Goal: Task Accomplishment & Management: Use online tool/utility

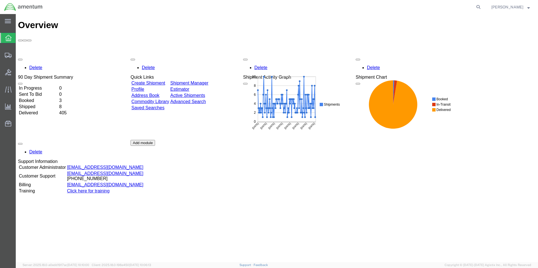
click at [162, 56] on div "Delete 90 Day Shipment Summary In Progress 0 Sent To Bid 0 Booked 3 Shipped 8 D…" at bounding box center [277, 140] width 518 height 169
click at [162, 81] on link "Create Shipment" at bounding box center [148, 83] width 34 height 5
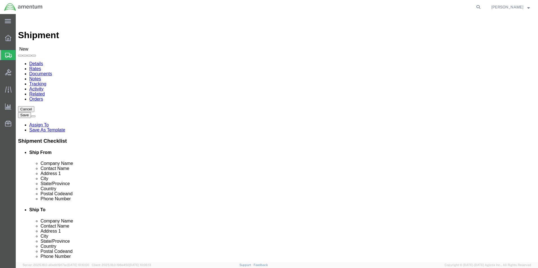
select select
select select "MYPROFILE"
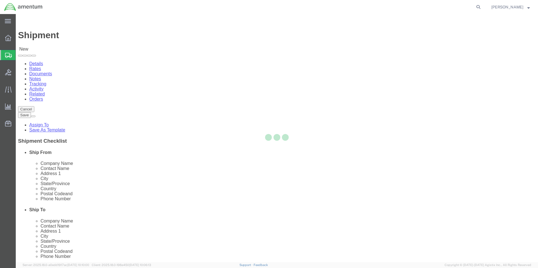
type input "Amentum Services, Inc."
type input "[PERSON_NAME]"
type input "5600 Air Cargo Road"
type input "[US_STATE][GEOGRAPHIC_DATA]"
type input "73159-1109"
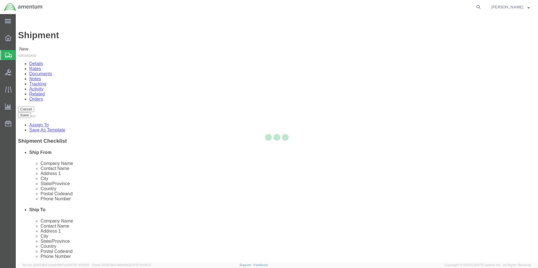
type input "[PHONE_NUMBER]"
type input "[PERSON_NAME][EMAIL_ADDRESS][PERSON_NAME][DOMAIN_NAME]"
checkbox input "true"
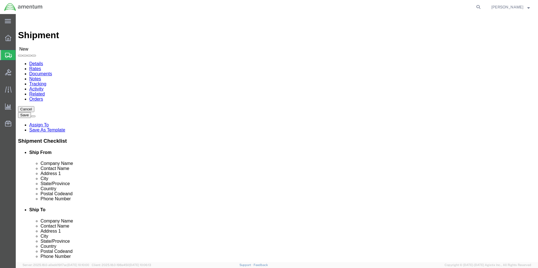
select select "OK"
type input "WST"
select select "49945"
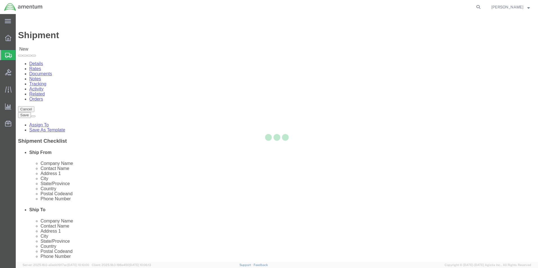
type input "Amentum Services, Inc"
type input "[PERSON_NAME]"
type input "[STREET_ADDRESS][PERSON_NAME]"
type input "Bldg. #2"
type input "San Antonio"
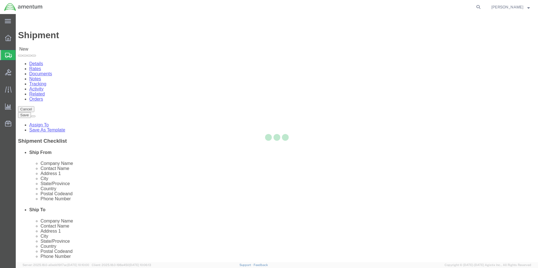
type input "78216"
type input "[PHONE_NUMBER]"
type input "[PERSON_NAME][EMAIL_ADDRESS][PERSON_NAME][DOMAIN_NAME]"
checkbox input "true"
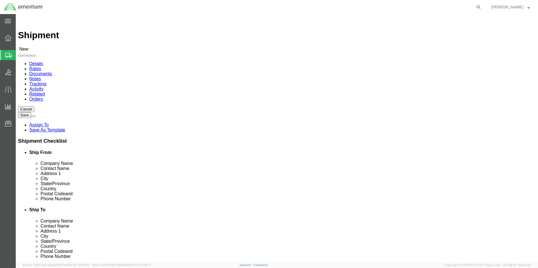
select select "[GEOGRAPHIC_DATA]"
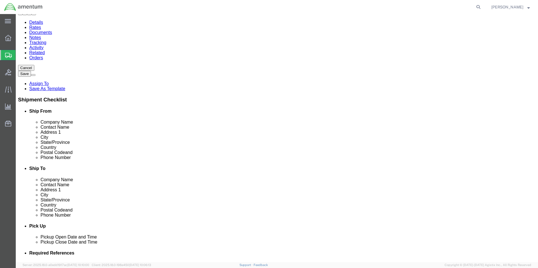
scroll to position [84, 0]
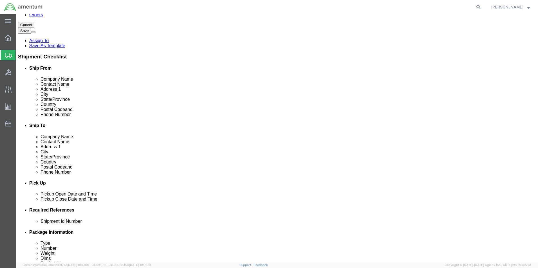
click div "[DATE] 1:00 PM"
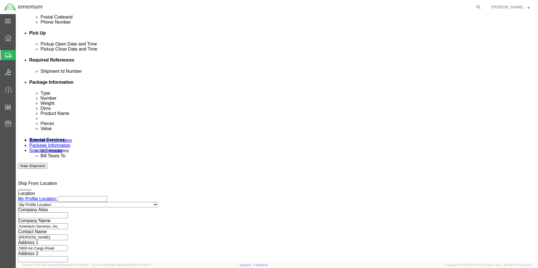
type input "3:00 PM"
click button "Apply"
click button "Add reference"
drag, startPoint x: 298, startPoint y: 108, endPoint x: 294, endPoint y: 116, distance: 8.9
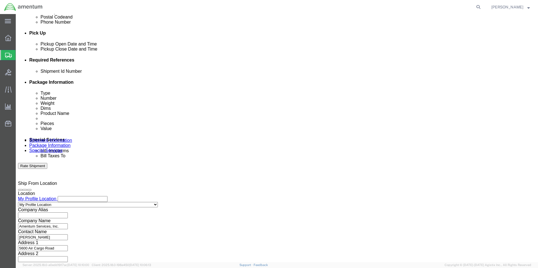
click select "Select Account Type Activity ID Airline Appointment Number ASN Batch Request # …"
select select "DEPT"
click select "Select Account Type Activity ID Airline Appointment Number ASN Batch Request # …"
drag, startPoint x: 163, startPoint y: 112, endPoint x: 163, endPoint y: 115, distance: 3.4
click select "Select Account Type Activity ID Airline Appointment Number ASN Batch Request # …"
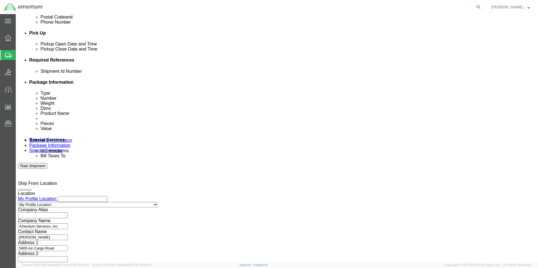
select select "CUSTREF"
click select "Select Account Type Activity ID Airline Appointment Number ASN Batch Request # …"
click input "text"
type input "96208"
type input "329090"
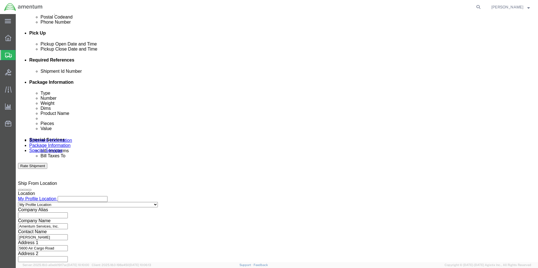
type input "CBP"
click button "Continue"
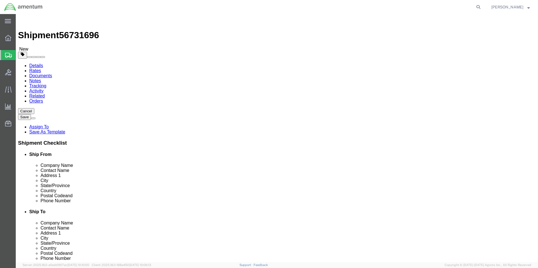
click input "text"
click select "Select BCK Boxes Bale(s) Basket(s) Bolt(s) Bottle(s) Buckets Bulk Bundle(s) Can…"
select select "SBX"
click select "Select BCK Boxes Bale(s) Basket(s) Bolt(s) Bottle(s) Buckets Bulk Bundle(s) Can…"
type input "12.25"
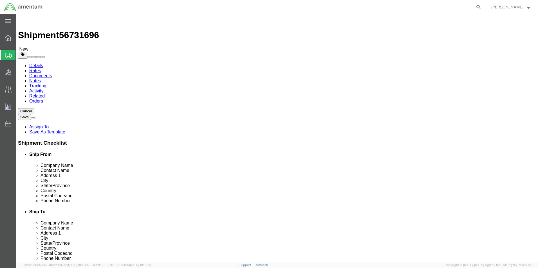
type input "11.00"
type input "1.50"
click input "0.00"
type input "1.00"
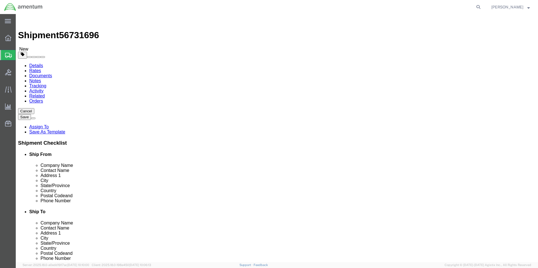
click div "Package Content # 1 1 x Small Box Package Type Select BCK Boxes Bale(s) Basket(…"
click link "Add Content"
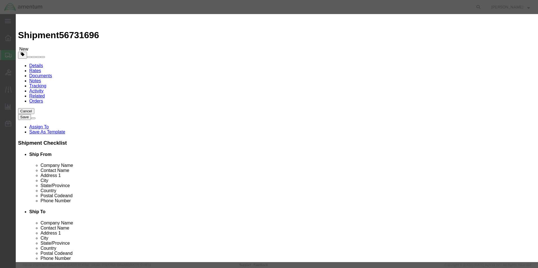
click input "text"
type input "SEALS"
type input "2.00"
type input "50.00"
select select "USD"
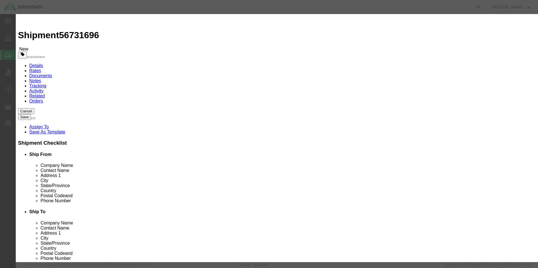
click button "Save & Close"
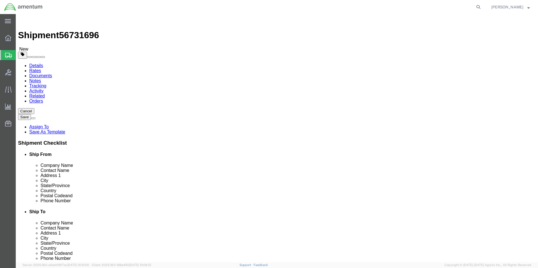
click button "Rate Shipment"
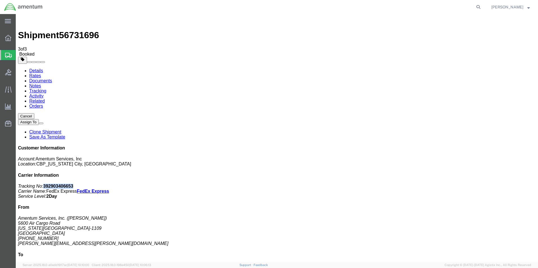
drag, startPoint x: 487, startPoint y: 86, endPoint x: 460, endPoint y: 88, distance: 27.1
click at [460, 184] on p "Tracking No: 392903406653 Carrier Name: FedEx Express FedEx Express Service Lev…" at bounding box center [277, 191] width 518 height 15
copy b "392903406653"
drag, startPoint x: 234, startPoint y: 99, endPoint x: 234, endPoint y: 88, distance: 11.5
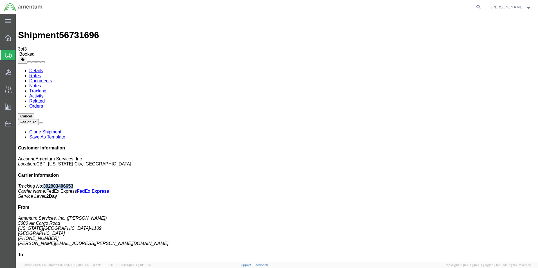
click at [37, 68] on link "Details" at bounding box center [36, 70] width 14 height 5
click link "Schedule pickup request"
